Goal: Task Accomplishment & Management: Complete application form

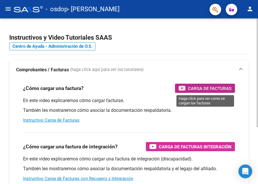
click at [209, 88] on span "Carga de Facturas" at bounding box center [209, 88] width 43 height 7
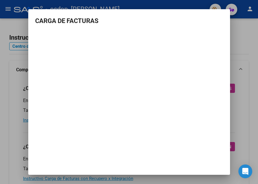
click at [155, 125] on mat-dialog-container "CARGA DE FACTURAS" at bounding box center [129, 92] width 202 height 166
click at [161, 114] on mat-dialog-container "CARGA DE FACTURAS" at bounding box center [129, 92] width 202 height 166
click at [238, 37] on div at bounding box center [129, 92] width 258 height 184
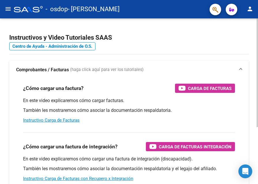
drag, startPoint x: 255, startPoint y: 87, endPoint x: 256, endPoint y: 96, distance: 9.9
click at [256, 96] on div "Instructivos y Video Tutoriales SAAS Centro de Ayuda - Administración de O.S. C…" at bounding box center [129, 144] width 258 height 253
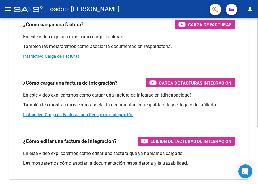
click at [257, 141] on html "menu - osdop - [PERSON_NAME] person Inicio Instructivos Contacto OS Prestadores…" at bounding box center [129, 92] width 258 height 184
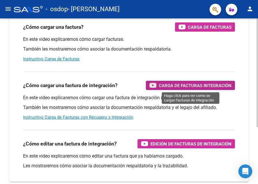
click at [196, 84] on span "Carga de Facturas Integración" at bounding box center [195, 85] width 73 height 7
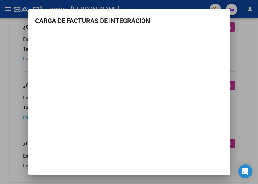
click at [245, 55] on div at bounding box center [129, 92] width 258 height 184
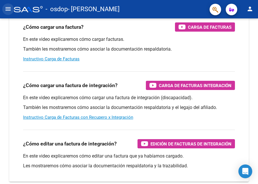
click at [5, 8] on mat-icon "menu" at bounding box center [8, 8] width 7 height 7
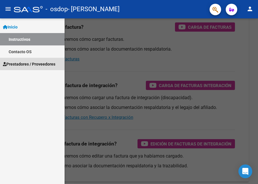
click at [26, 63] on span "Prestadores / Proveedores" at bounding box center [29, 64] width 52 height 6
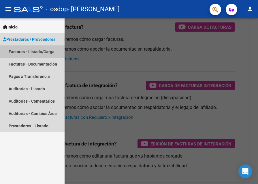
click at [34, 50] on link "Facturas - Listado/Carga" at bounding box center [32, 52] width 65 height 12
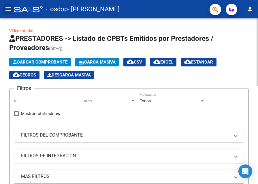
click at [257, 51] on div at bounding box center [256, 52] width 1 height 68
drag, startPoint x: 60, startPoint y: 60, endPoint x: 10, endPoint y: 8, distance: 72.5
click at [16, 13] on div "menu - osdop - [PERSON_NAME] person Inicio Instructivos Contacto OS Prestadores…" at bounding box center [129, 92] width 258 height 184
click at [10, 8] on mat-icon "menu" at bounding box center [8, 8] width 7 height 7
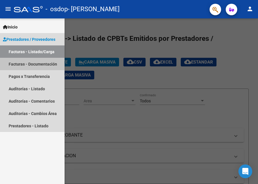
click at [21, 65] on link "Facturas - Documentación" at bounding box center [32, 64] width 65 height 12
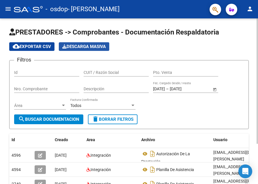
click at [83, 46] on span "Descarga Masiva" at bounding box center [83, 46] width 43 height 5
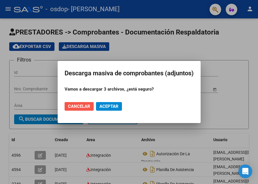
click at [70, 107] on span "Cancelar" at bounding box center [79, 106] width 22 height 5
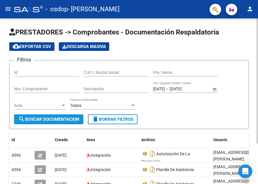
click at [44, 118] on span "search Buscar Documentacion" at bounding box center [48, 119] width 61 height 5
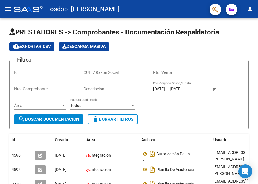
click at [8, 10] on mat-icon "menu" at bounding box center [8, 8] width 7 height 7
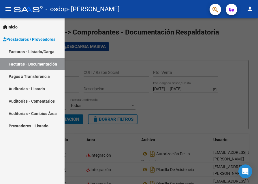
click at [50, 52] on link "Facturas - Listado/Carga" at bounding box center [32, 52] width 65 height 12
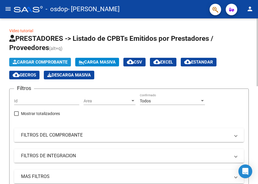
click at [53, 61] on span "Cargar Comprobante" at bounding box center [40, 62] width 55 height 5
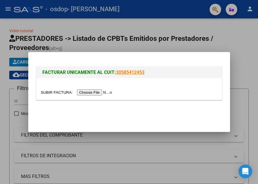
click at [101, 92] on input "file" at bounding box center [77, 93] width 73 height 6
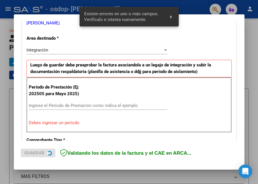
scroll to position [141, 0]
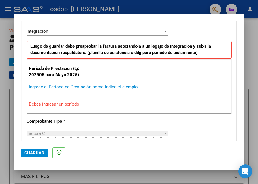
click at [38, 86] on input "Ingrese el Período de Prestación como indica el ejemplo" at bounding box center [98, 86] width 138 height 5
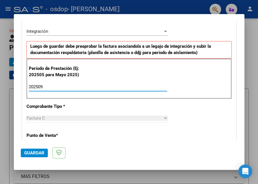
type input "202509"
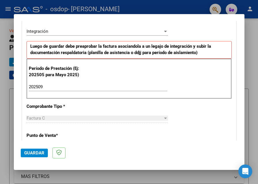
click at [47, 117] on div "Factura C" at bounding box center [94, 118] width 136 height 5
click at [36, 152] on span "Guardar" at bounding box center [34, 153] width 20 height 5
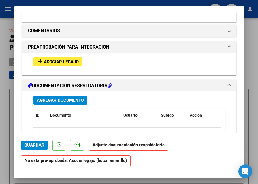
scroll to position [492, 0]
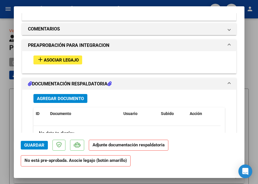
click at [60, 58] on span "Asociar Legajo" at bounding box center [61, 60] width 35 height 5
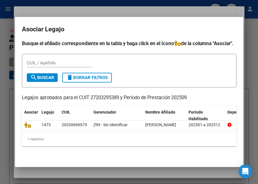
scroll to position [18, 0]
click at [224, 127] on datatable-body "1473 20330696975 Z99 - Sin Identificar [PERSON_NAME] 202501 a 202512" at bounding box center [129, 126] width 214 height 11
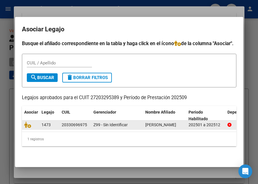
click at [134, 122] on div "Z99 - Sin Identificar" at bounding box center [116, 125] width 47 height 7
click at [45, 123] on span "1473" at bounding box center [45, 125] width 9 height 5
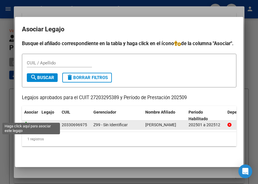
click at [28, 122] on icon at bounding box center [27, 125] width 7 height 6
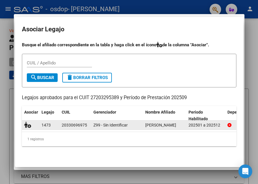
scroll to position [507, 0]
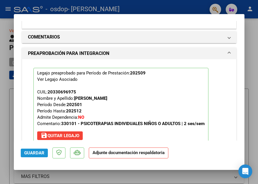
click at [40, 152] on span "Guardar" at bounding box center [34, 153] width 20 height 5
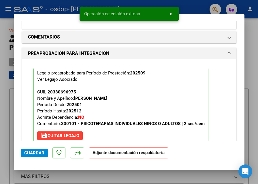
click at [143, 155] on strong "Adjunte documentación respaldatoria" at bounding box center [128, 152] width 72 height 5
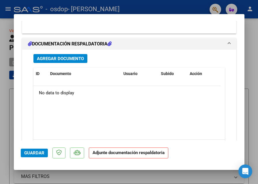
scroll to position [632, 0]
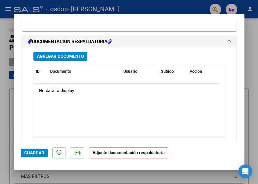
click at [128, 154] on strong "Adjunte documentación respaldatoria" at bounding box center [128, 152] width 72 height 5
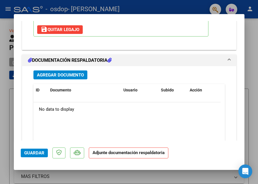
scroll to position [596, 0]
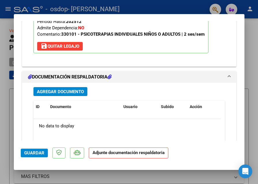
click at [107, 76] on h1 "DOCUMENTACIÓN RESPALDATORIA" at bounding box center [70, 77] width 84 height 7
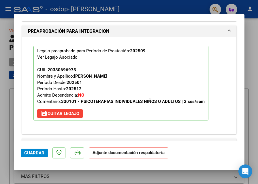
scroll to position [543, 0]
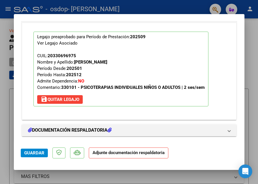
click at [145, 154] on strong "Adjunte documentación respaldatoria" at bounding box center [128, 152] width 72 height 5
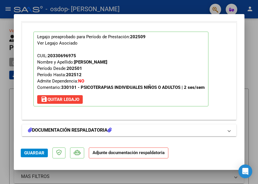
click at [103, 129] on h1 "DOCUMENTACIÓN RESPALDATORIA" at bounding box center [70, 130] width 84 height 7
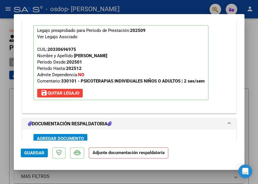
scroll to position [580, 0]
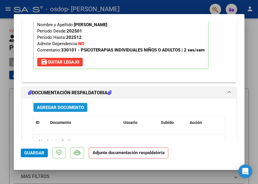
click at [63, 108] on span "Agregar Documento" at bounding box center [60, 107] width 47 height 5
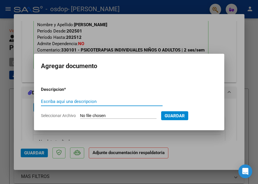
click at [75, 99] on input "Escriba aquí una descripcion" at bounding box center [102, 101] width 122 height 5
type input "Planilla de firmas"
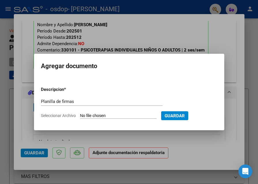
click at [120, 115] on input "Seleccionar Archivo" at bounding box center [118, 115] width 76 height 5
type input "C:\fakepath\Scan0390.jpg"
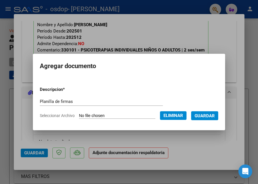
click at [83, 19] on div at bounding box center [129, 92] width 258 height 184
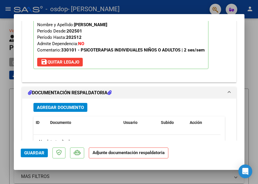
click at [75, 90] on h1 "DOCUMENTACIÓN RESPALDATORIA" at bounding box center [70, 93] width 84 height 7
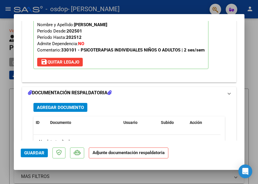
scroll to position [543, 0]
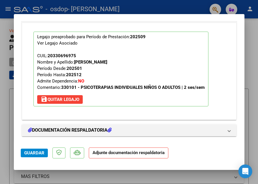
drag, startPoint x: 131, startPoint y: 156, endPoint x: 106, endPoint y: 154, distance: 25.7
click at [131, 155] on p "Adjunte documentación respaldatoria" at bounding box center [128, 153] width 79 height 11
click at [237, 107] on mat-dialog-content "COMPROBANTE VER COMPROBANTE ESTADO: Recibida. En proceso de confirmacion/acepta…" at bounding box center [129, 81] width 230 height 120
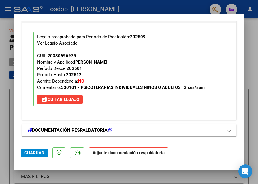
click at [63, 129] on h1 "DOCUMENTACIÓN RESPALDATORIA" at bounding box center [70, 130] width 84 height 7
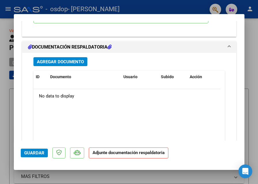
scroll to position [618, 0]
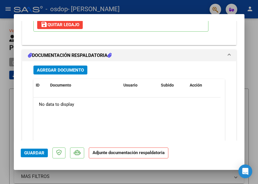
click at [69, 71] on span "Agregar Documento" at bounding box center [60, 70] width 47 height 5
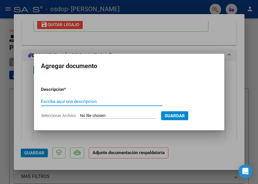
click at [75, 99] on input "Escriba aquí una descripcion" at bounding box center [102, 101] width 122 height 5
type input "p"
type input "Planilla asistencia"
click at [62, 115] on span "Seleccionar Archivo" at bounding box center [58, 115] width 35 height 5
click at [80, 115] on input "Seleccionar Archivo" at bounding box center [118, 115] width 76 height 5
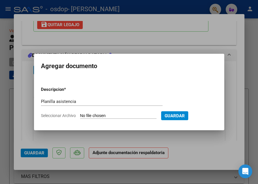
type input "C:\fakepath\Scan0101.pdf"
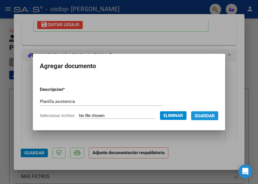
click at [210, 116] on span "Guardar" at bounding box center [204, 115] width 20 height 5
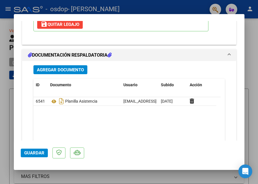
scroll to position [666, 0]
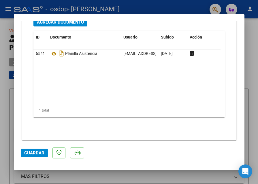
click at [64, 91] on datatable-body "6541 Planilla Asistencia [EMAIL_ADDRESS][DOMAIN_NAME] - [PERSON_NAME] [DATE]" at bounding box center [126, 77] width 187 height 54
click at [74, 23] on span "Agregar Documento" at bounding box center [60, 22] width 47 height 5
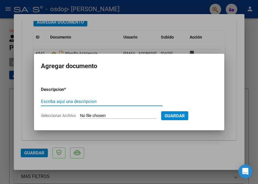
click at [84, 101] on input "Escriba aquí una descripcion" at bounding box center [102, 101] width 122 height 5
type input "Autorización de la prestación"
click at [107, 116] on input "Seleccionar Archivo" at bounding box center [118, 115] width 76 height 5
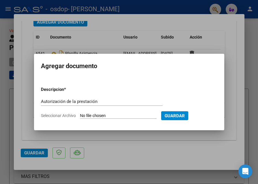
type input "C:\fakepath\Scan0102.pdf"
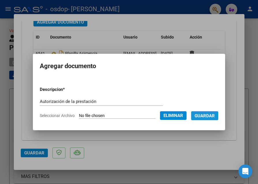
click at [213, 116] on span "Guardar" at bounding box center [204, 115] width 20 height 5
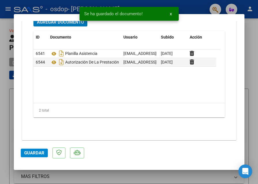
scroll to position [662, 0]
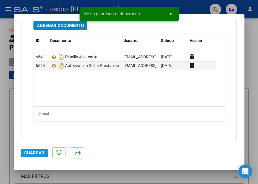
click at [40, 152] on span "Guardar" at bounding box center [34, 153] width 20 height 5
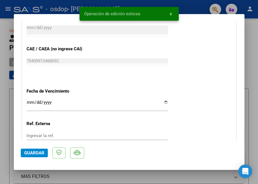
scroll to position [670, 0]
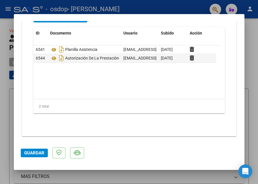
click at [36, 153] on span "Guardar" at bounding box center [34, 153] width 20 height 5
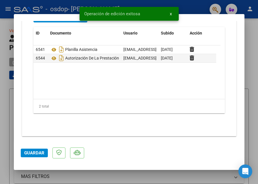
click at [6, 7] on div at bounding box center [129, 92] width 258 height 184
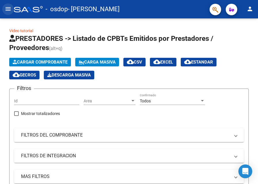
click at [8, 9] on mat-icon "menu" at bounding box center [8, 8] width 7 height 7
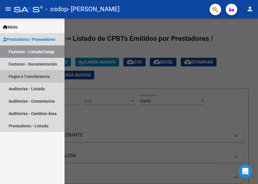
click at [15, 75] on link "Pagos x Transferencia" at bounding box center [32, 76] width 65 height 12
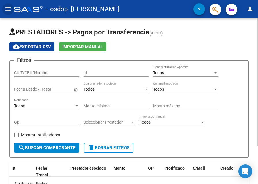
click at [257, 41] on html "menu - osdop - [PERSON_NAME] person Inicio Instructivos Contacto OS Prestadores…" at bounding box center [129, 92] width 258 height 184
click at [7, 8] on mat-icon "menu" at bounding box center [8, 8] width 7 height 7
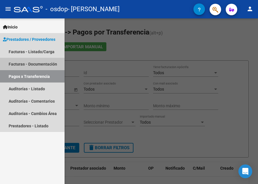
click at [33, 63] on link "Facturas - Documentación" at bounding box center [32, 64] width 65 height 12
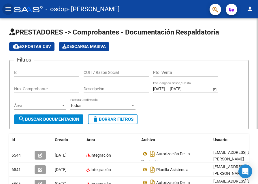
click at [257, 59] on html "menu - osdop - [PERSON_NAME] person Inicio Instructivos Contacto OS Prestadores…" at bounding box center [129, 92] width 258 height 184
